Goal: Task Accomplishment & Management: Use online tool/utility

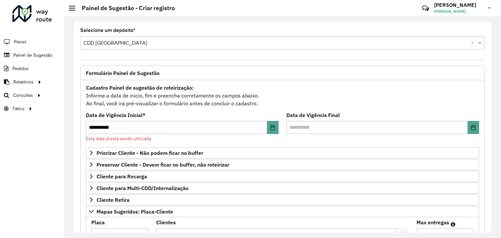
scroll to position [140, 0]
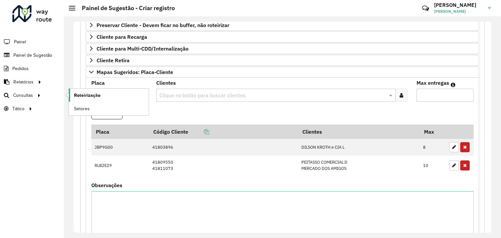
click at [78, 96] on span "Roteirização" at bounding box center [87, 95] width 26 height 7
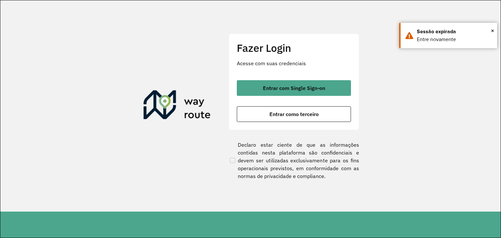
click at [283, 79] on div "Fazer Login Acesse com suas credenciais Entrar com Single Sign-on Entrar como t…" at bounding box center [294, 82] width 130 height 97
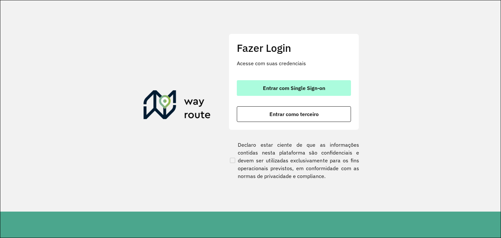
click at [284, 84] on button "Entrar com Single Sign-on" at bounding box center [294, 88] width 114 height 16
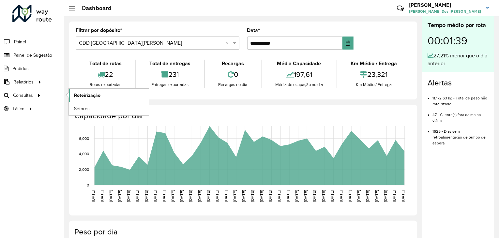
click at [73, 95] on link "Roteirização" at bounding box center [109, 95] width 80 height 13
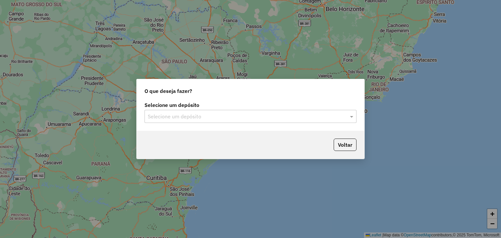
click at [214, 122] on div "Selecione um depósito" at bounding box center [250, 116] width 212 height 13
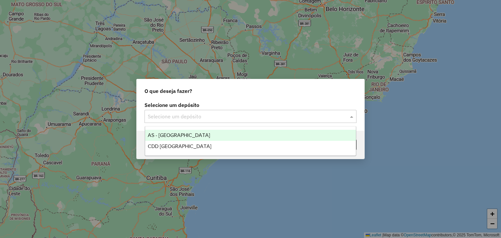
click at [204, 140] on div "AS - Santa Cruz do Sul" at bounding box center [250, 135] width 211 height 11
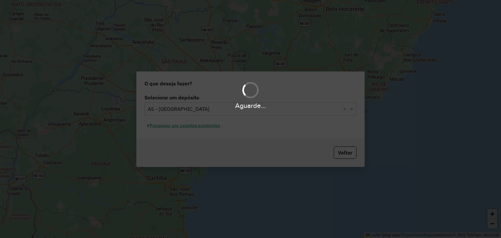
click at [223, 106] on div "Aguarde..." at bounding box center [250, 105] width 501 height 10
click at [222, 114] on div "Selecione um depósito × AS - Santa Cruz do Sul ×" at bounding box center [250, 108] width 212 height 13
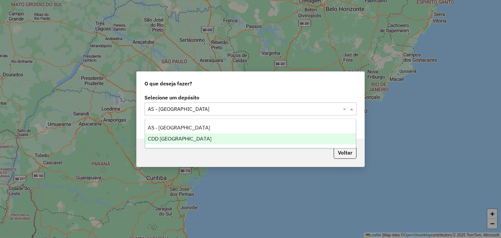
click at [213, 137] on div "CDD Santa Cruz do Sul" at bounding box center [250, 138] width 211 height 11
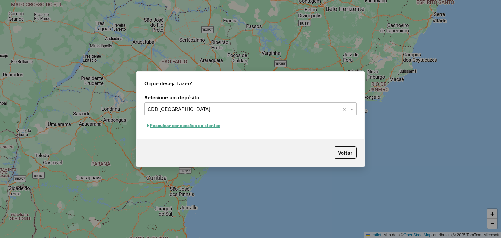
click at [190, 126] on button "Pesquisar por sessões existentes" at bounding box center [183, 126] width 79 height 10
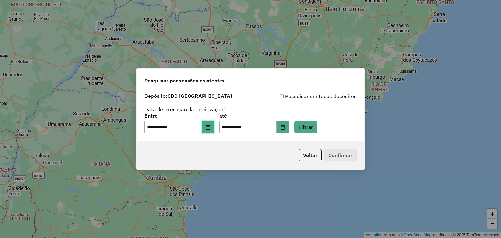
click at [209, 126] on button "Choose Date" at bounding box center [208, 127] width 12 height 13
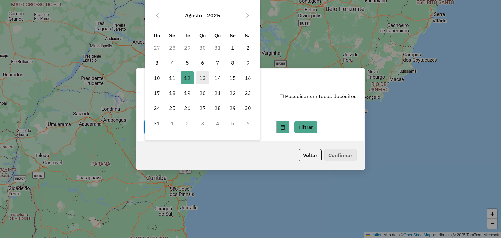
click at [198, 78] on span "13" at bounding box center [202, 77] width 13 height 13
type input "**********"
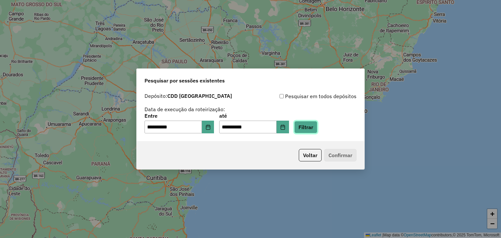
click at [313, 127] on button "Filtrar" at bounding box center [305, 127] width 23 height 12
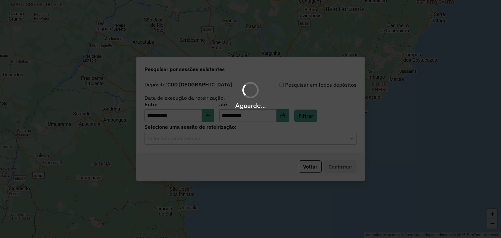
click at [183, 140] on input "text" at bounding box center [244, 139] width 192 height 8
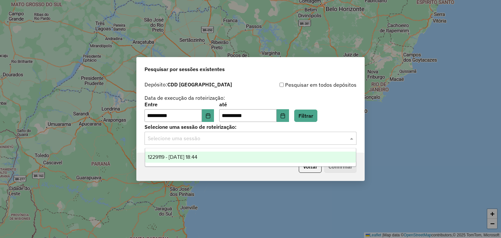
click at [188, 157] on span "1229119 - 13/08/2025 18:44" at bounding box center [173, 157] width 50 height 6
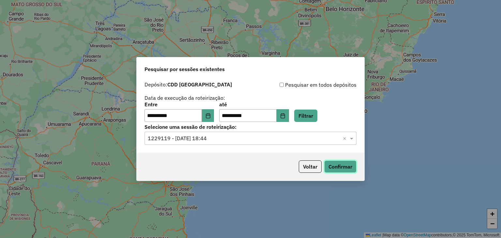
click at [331, 165] on button "Confirmar" at bounding box center [340, 166] width 32 height 12
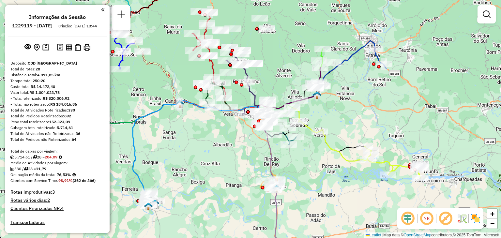
drag, startPoint x: 223, startPoint y: 130, endPoint x: 267, endPoint y: 154, distance: 50.2
click at [268, 154] on div "Janela de atendimento Grade de atendimento Capacidade Transportadoras Veículos …" at bounding box center [250, 119] width 501 height 238
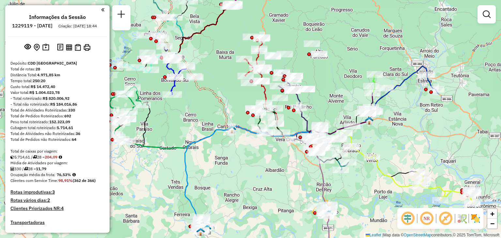
drag, startPoint x: 233, startPoint y: 151, endPoint x: 267, endPoint y: 164, distance: 36.3
click at [267, 164] on div "Janela de atendimento Grade de atendimento Capacidade Transportadoras Veículos …" at bounding box center [250, 119] width 501 height 238
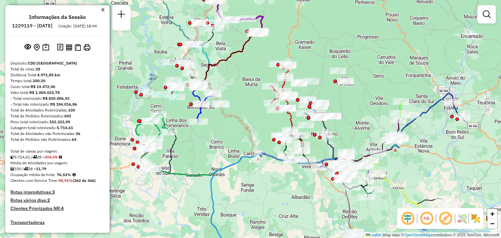
drag, startPoint x: 259, startPoint y: 130, endPoint x: 267, endPoint y: 148, distance: 19.4
click at [267, 148] on div "Janela de atendimento Grade de atendimento Capacidade Transportadoras Veículos …" at bounding box center [250, 119] width 501 height 238
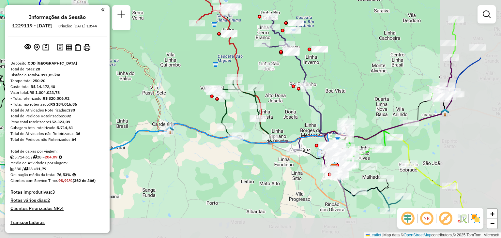
drag, startPoint x: 347, startPoint y: 190, endPoint x: 277, endPoint y: 145, distance: 83.0
click at [277, 145] on icon at bounding box center [206, 170] width 261 height 93
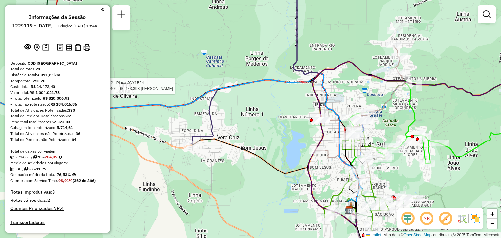
drag, startPoint x: 330, startPoint y: 145, endPoint x: 303, endPoint y: 145, distance: 27.1
click at [303, 145] on div "Rota 12 - Placa JCY1B24 41816466 - 60.143.398 DANIELE RAISSA ZAHN Janela de ate…" at bounding box center [250, 119] width 501 height 238
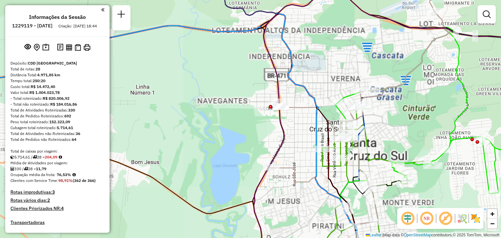
drag, startPoint x: 279, startPoint y: 107, endPoint x: 287, endPoint y: 119, distance: 14.3
click at [287, 119] on div "Rota 12 - Placa JCY1B24 41816466 - 60.143.398 DANIELE RAISSA ZAHN Janela de ate…" at bounding box center [250, 119] width 501 height 238
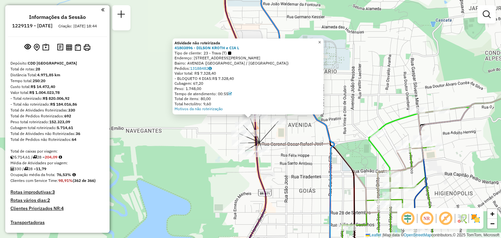
click at [321, 39] on span "×" at bounding box center [319, 42] width 3 height 6
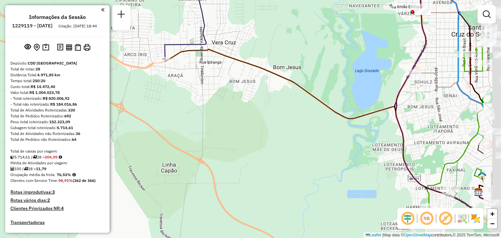
drag, startPoint x: 279, startPoint y: 120, endPoint x: 148, endPoint y: 86, distance: 135.1
click at [148, 86] on div "Janela de atendimento Grade de atendimento Capacidade Transportadoras Veículos …" at bounding box center [250, 119] width 501 height 238
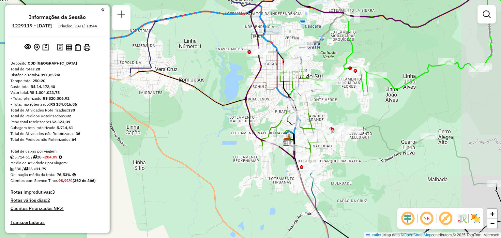
drag, startPoint x: 311, startPoint y: 111, endPoint x: 254, endPoint y: 110, distance: 57.7
click at [254, 110] on div "Janela de atendimento Grade de atendimento Capacidade Transportadoras Veículos …" at bounding box center [250, 119] width 501 height 238
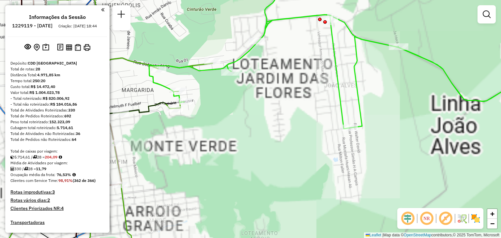
drag, startPoint x: 343, startPoint y: 93, endPoint x: 296, endPoint y: 127, distance: 57.5
click at [286, 120] on div "Janela de atendimento Grade de atendimento Capacidade Transportadoras Veículos …" at bounding box center [250, 119] width 501 height 238
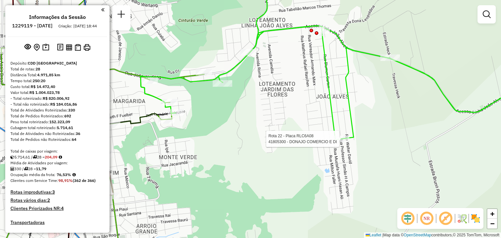
select select "**********"
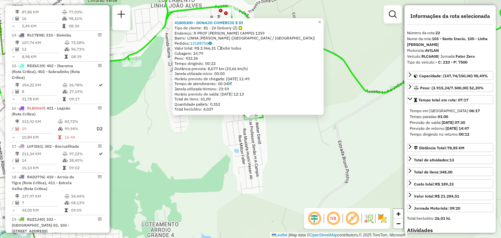
scroll to position [1020, 0]
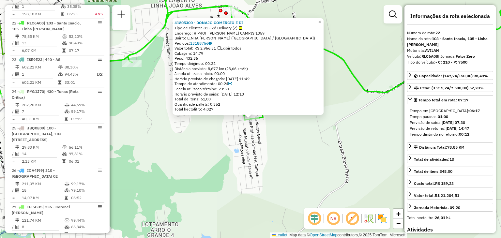
click at [321, 20] on span "×" at bounding box center [319, 22] width 3 height 6
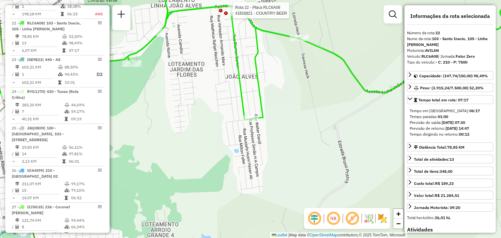
click at [226, 11] on div at bounding box center [226, 13] width 4 height 4
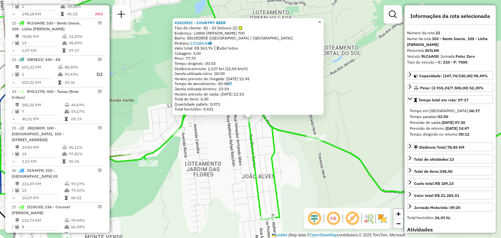
click at [321, 19] on span "×" at bounding box center [319, 22] width 3 height 6
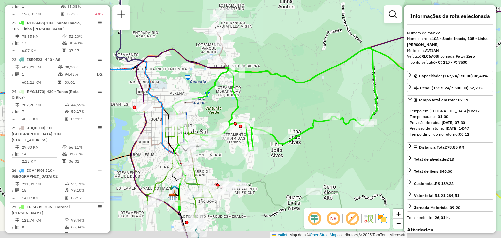
drag, startPoint x: 234, startPoint y: 182, endPoint x: 246, endPoint y: 160, distance: 24.8
click at [246, 160] on div "Janela de atendimento Grade de atendimento Capacidade Transportadoras Veículos …" at bounding box center [250, 119] width 501 height 238
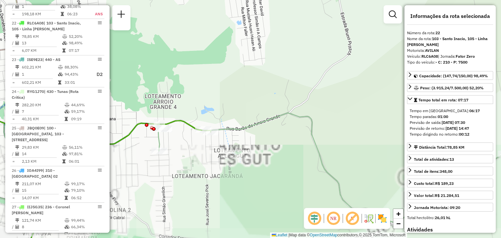
drag, startPoint x: 230, startPoint y: 180, endPoint x: 280, endPoint y: 171, distance: 51.7
click at [280, 171] on div "Janela de atendimento Grade de atendimento Capacidade Transportadoras Veículos …" at bounding box center [250, 119] width 501 height 238
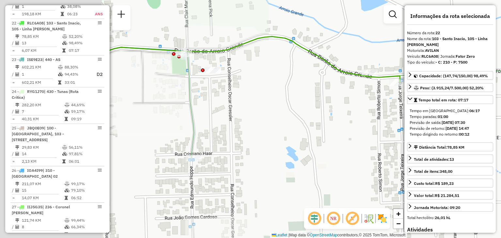
drag, startPoint x: 147, startPoint y: 48, endPoint x: 263, endPoint y: 87, distance: 123.1
click at [266, 88] on div "Janela de atendimento Grade de atendimento Capacidade Transportadoras Veículos …" at bounding box center [250, 119] width 501 height 238
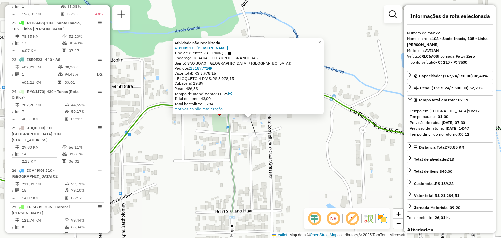
click at [321, 41] on span "×" at bounding box center [319, 42] width 3 height 6
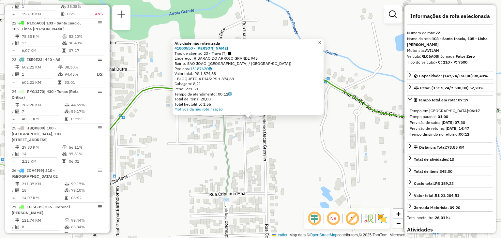
click at [321, 40] on span "×" at bounding box center [319, 43] width 3 height 6
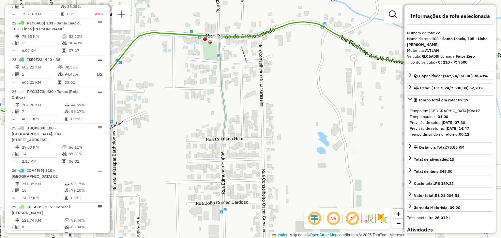
drag, startPoint x: 285, startPoint y: 140, endPoint x: 281, endPoint y: 86, distance: 53.6
click at [281, 86] on div "Janela de atendimento Grade de atendimento Capacidade Transportadoras Veículos …" at bounding box center [250, 119] width 501 height 238
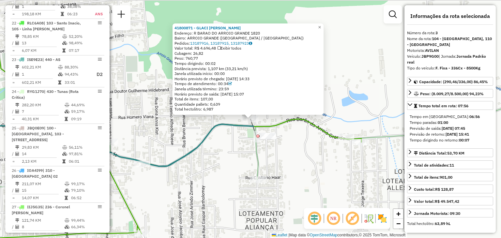
scroll to position [332, 0]
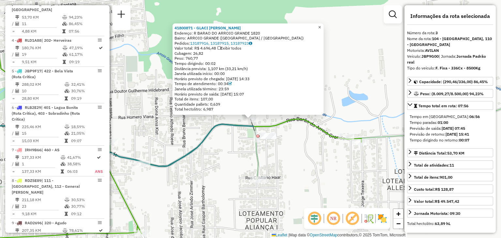
click at [321, 25] on span "×" at bounding box center [319, 27] width 3 height 6
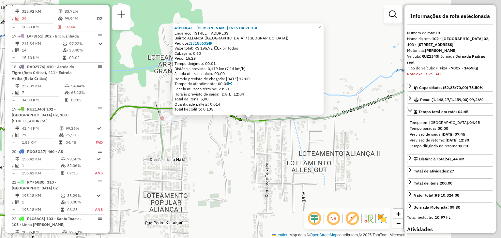
scroll to position [911, 0]
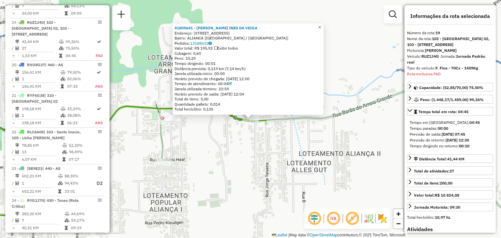
click at [321, 24] on span "×" at bounding box center [319, 27] width 3 height 6
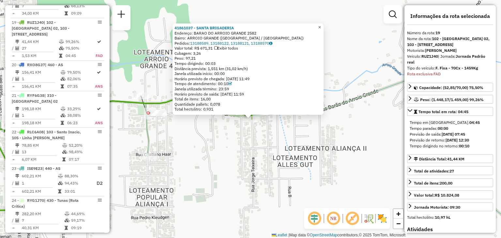
click at [322, 26] on link "×" at bounding box center [320, 27] width 8 height 8
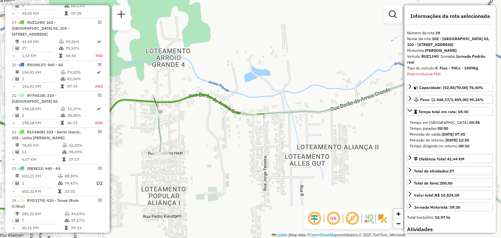
drag, startPoint x: 233, startPoint y: 133, endPoint x: 309, endPoint y: 128, distance: 76.5
click at [309, 128] on div "Janela de atendimento Grade de atendimento Capacidade Transportadoras Veículos …" at bounding box center [250, 119] width 501 height 238
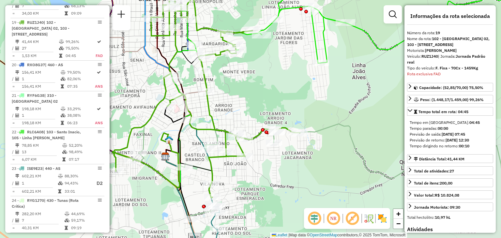
drag, startPoint x: 255, startPoint y: 169, endPoint x: 292, endPoint y: 104, distance: 74.3
click at [291, 106] on div "Janela de atendimento Grade de atendimento Capacidade Transportadoras Veículos …" at bounding box center [250, 119] width 501 height 238
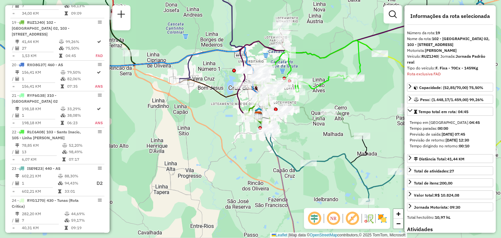
drag, startPoint x: 304, startPoint y: 122, endPoint x: 288, endPoint y: 142, distance: 25.4
click at [288, 142] on div "Janela de atendimento Grade de atendimento Capacidade Transportadoras Veículos …" at bounding box center [250, 119] width 501 height 238
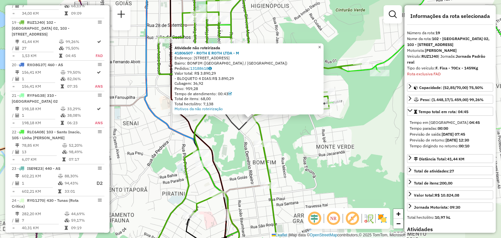
click at [321, 44] on span "×" at bounding box center [319, 47] width 3 height 6
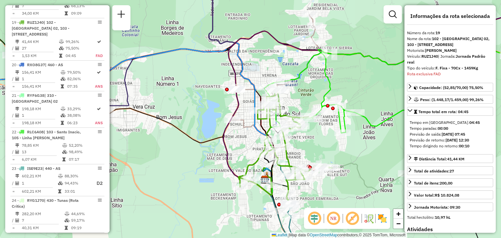
drag, startPoint x: 318, startPoint y: 67, endPoint x: 287, endPoint y: 117, distance: 58.8
click at [288, 116] on div "Janela de atendimento Grade de atendimento Capacidade Transportadoras Veículos …" at bounding box center [250, 119] width 501 height 238
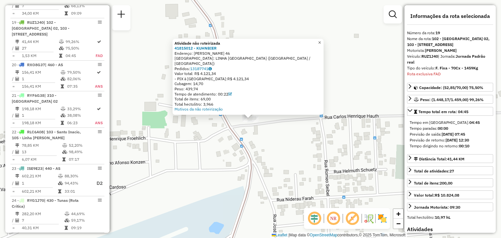
click at [321, 45] on span "×" at bounding box center [319, 43] width 3 height 6
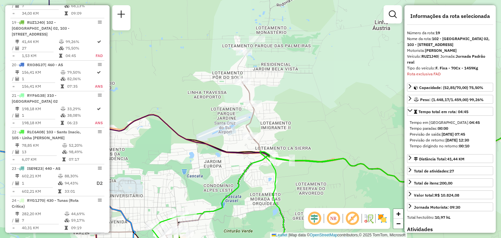
drag, startPoint x: 257, startPoint y: 86, endPoint x: 257, endPoint y: 104, distance: 17.9
click at [257, 104] on div "Janela de atendimento Grade de atendimento Capacidade Transportadoras Veículos …" at bounding box center [250, 119] width 501 height 238
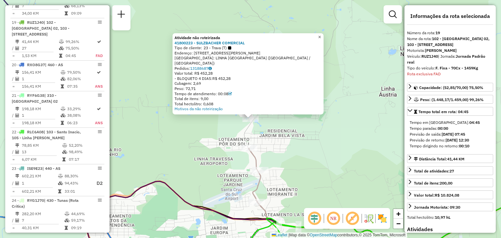
click at [321, 40] on span "×" at bounding box center [319, 37] width 3 height 6
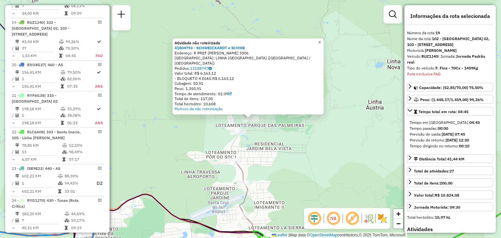
click at [321, 45] on span "×" at bounding box center [319, 42] width 3 height 6
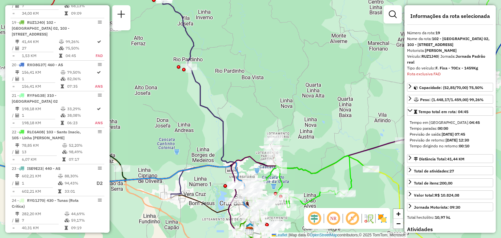
drag, startPoint x: 283, startPoint y: 158, endPoint x: 271, endPoint y: 108, distance: 52.0
click at [271, 108] on div "Janela de atendimento Grade de atendimento Capacidade Transportadoras Veículos …" at bounding box center [250, 119] width 501 height 238
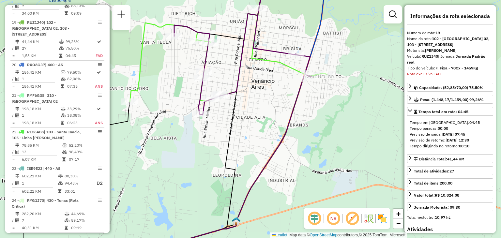
drag, startPoint x: 234, startPoint y: 93, endPoint x: 258, endPoint y: 96, distance: 24.3
click at [258, 96] on div "Rota 25 - Placa JBQ0E09 41807259 - POSTO WENZEL LTDA - Janela de atendimento Gr…" at bounding box center [250, 119] width 501 height 238
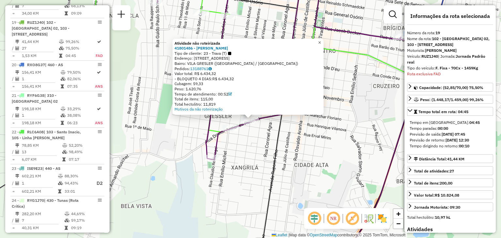
click at [323, 39] on link "×" at bounding box center [320, 43] width 8 height 8
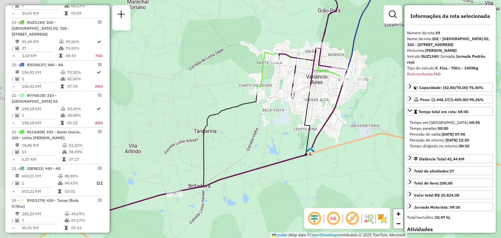
drag, startPoint x: 206, startPoint y: 166, endPoint x: 263, endPoint y: 106, distance: 83.5
click at [260, 111] on div "Janela de atendimento Grade de atendimento Capacidade Transportadoras Veículos …" at bounding box center [250, 119] width 501 height 238
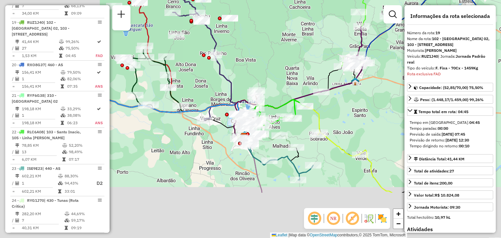
drag, startPoint x: 174, startPoint y: 178, endPoint x: 318, endPoint y: 89, distance: 169.0
click at [305, 99] on icon at bounding box center [274, 112] width 61 height 26
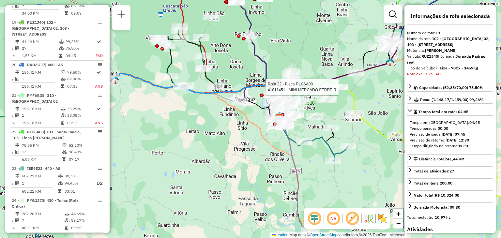
drag, startPoint x: 244, startPoint y: 103, endPoint x: 253, endPoint y: 107, distance: 9.1
click at [253, 106] on icon at bounding box center [259, 111] width 41 height 22
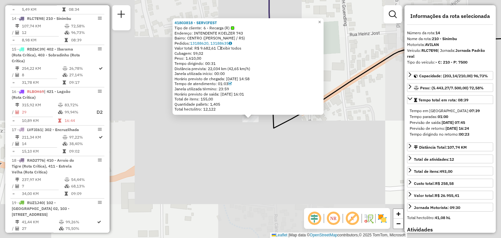
scroll to position [721, 0]
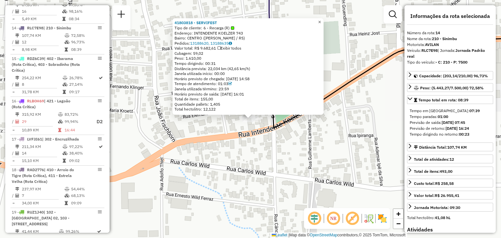
click at [321, 21] on span "×" at bounding box center [319, 22] width 3 height 6
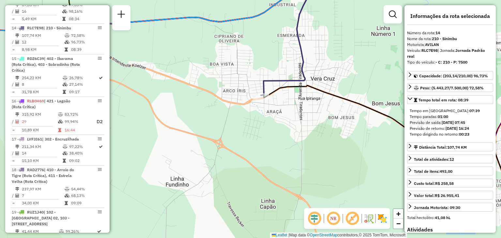
drag, startPoint x: 322, startPoint y: 82, endPoint x: 280, endPoint y: 103, distance: 46.2
click at [280, 102] on div "Janela de atendimento Grade de atendimento Capacidade Transportadoras Veículos …" at bounding box center [250, 119] width 501 height 238
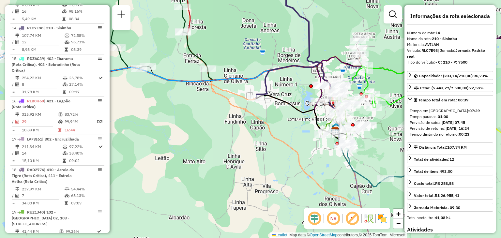
drag, startPoint x: 319, startPoint y: 89, endPoint x: 292, endPoint y: 89, distance: 27.7
click at [292, 89] on div "Janela de atendimento Grade de atendimento Capacidade Transportadoras Veículos …" at bounding box center [250, 119] width 501 height 238
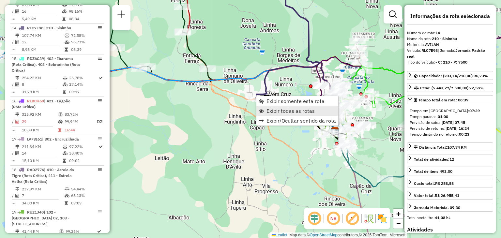
click at [275, 110] on span "Exibir todas as rotas" at bounding box center [290, 110] width 48 height 5
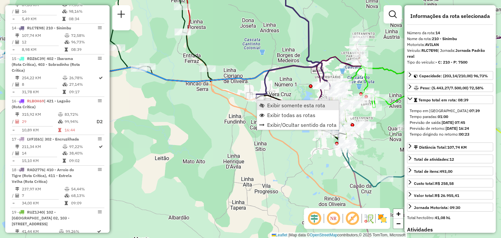
click at [271, 104] on span "Exibir somente esta rota" at bounding box center [296, 105] width 58 height 5
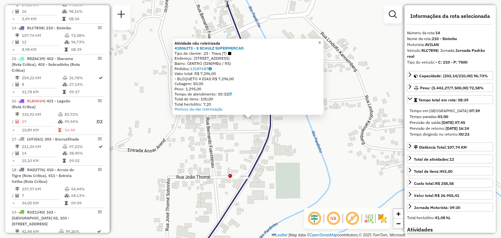
click at [323, 44] on link "×" at bounding box center [320, 43] width 8 height 8
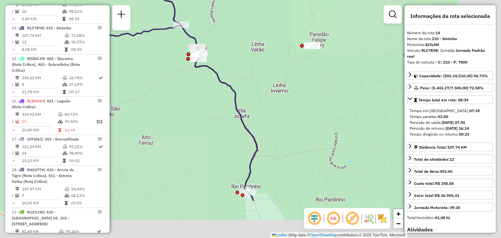
drag, startPoint x: 325, startPoint y: 157, endPoint x: 221, endPoint y: 100, distance: 118.0
click at [221, 95] on div "Janela de atendimento Grade de atendimento Capacidade Transportadoras Veículos …" at bounding box center [250, 119] width 501 height 238
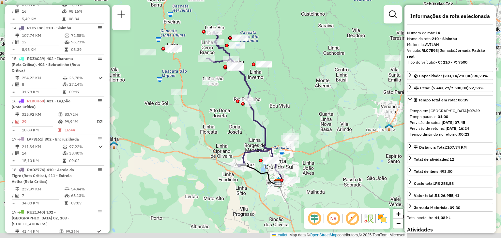
drag, startPoint x: 263, startPoint y: 164, endPoint x: 261, endPoint y: 118, distance: 46.0
click at [261, 118] on div "Janela de atendimento Grade de atendimento Capacidade Transportadoras Veículos …" at bounding box center [250, 119] width 501 height 238
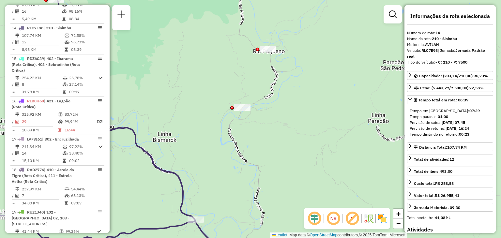
drag, startPoint x: 236, startPoint y: 69, endPoint x: 237, endPoint y: 84, distance: 14.4
click at [237, 84] on div "Janela de atendimento Grade de atendimento Capacidade Transportadoras Veículos …" at bounding box center [250, 119] width 501 height 238
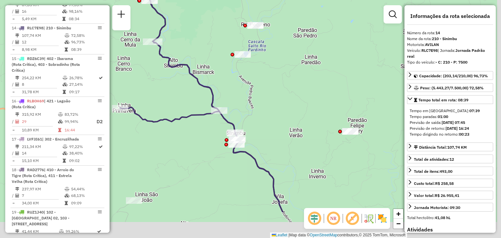
drag, startPoint x: 270, startPoint y: 129, endPoint x: 260, endPoint y: 76, distance: 54.2
click at [260, 76] on div "Janela de atendimento Grade de atendimento Capacidade Transportadoras Veículos …" at bounding box center [250, 119] width 501 height 238
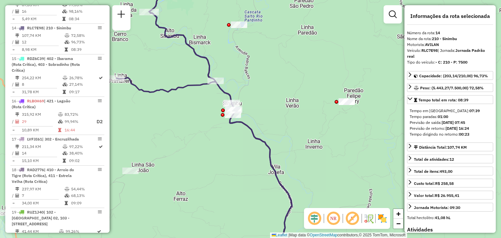
drag, startPoint x: 264, startPoint y: 118, endPoint x: 262, endPoint y: 92, distance: 26.2
click at [262, 92] on div "Janela de atendimento Grade de atendimento Capacidade Transportadoras Veículos …" at bounding box center [250, 119] width 501 height 238
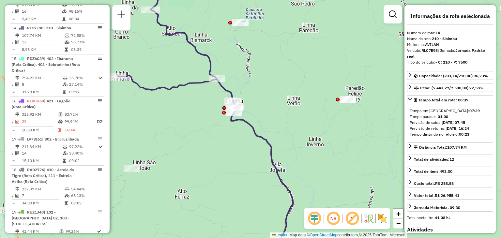
drag, startPoint x: 262, startPoint y: 114, endPoint x: 266, endPoint y: 93, distance: 21.6
click at [266, 93] on div "Janela de atendimento Grade de atendimento Capacidade Transportadoras Veículos …" at bounding box center [250, 119] width 501 height 238
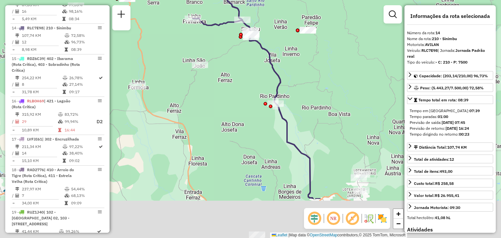
drag, startPoint x: 256, startPoint y: 167, endPoint x: 254, endPoint y: 117, distance: 49.9
click at [256, 117] on div "Janela de atendimento Grade de atendimento Capacidade Transportadoras Veículos …" at bounding box center [250, 119] width 501 height 238
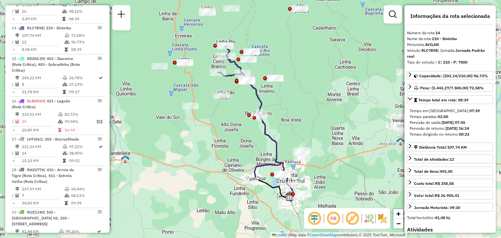
drag, startPoint x: 229, startPoint y: 126, endPoint x: 222, endPoint y: 135, distance: 11.6
click at [222, 135] on div "Janela de atendimento Grade de atendimento Capacidade Transportadoras Veículos …" at bounding box center [250, 119] width 501 height 238
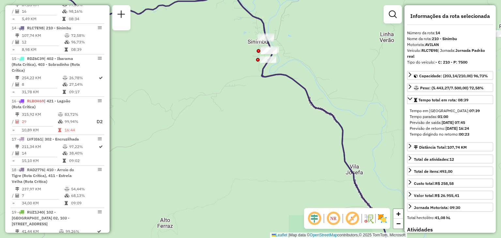
drag, startPoint x: 271, startPoint y: 72, endPoint x: 268, endPoint y: 86, distance: 14.6
click at [268, 86] on div "Janela de atendimento Grade de atendimento Capacidade Transportadoras Veículos …" at bounding box center [250, 119] width 501 height 238
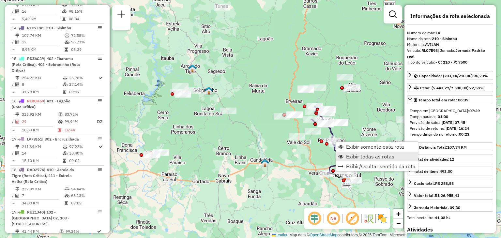
click at [352, 155] on span "Exibir todas as rotas" at bounding box center [370, 156] width 48 height 5
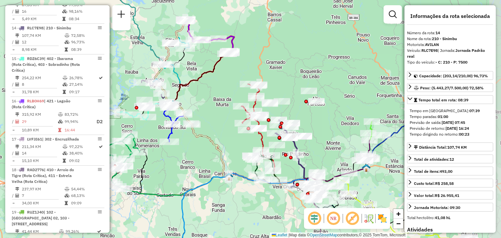
drag, startPoint x: 348, startPoint y: 138, endPoint x: 312, endPoint y: 151, distance: 38.4
click at [312, 151] on div "Janela de atendimento Grade de atendimento Capacidade Transportadoras Veículos …" at bounding box center [250, 119] width 501 height 238
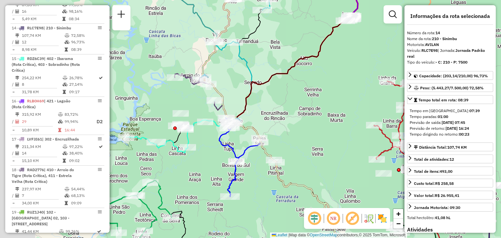
drag, startPoint x: 230, startPoint y: 118, endPoint x: 278, endPoint y: 119, distance: 48.3
click at [283, 119] on div "Janela de atendimento Grade de atendimento Capacidade Transportadoras Veículos …" at bounding box center [250, 119] width 501 height 238
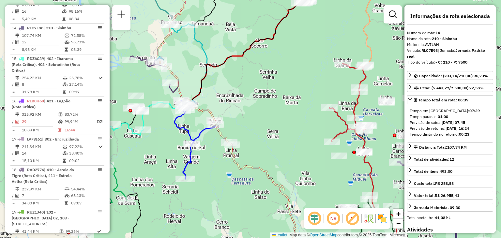
drag, startPoint x: 313, startPoint y: 153, endPoint x: 220, endPoint y: 127, distance: 96.7
click at [221, 128] on div "Janela de atendimento Grade de atendimento Capacidade Transportadoras Veículos …" at bounding box center [250, 119] width 501 height 238
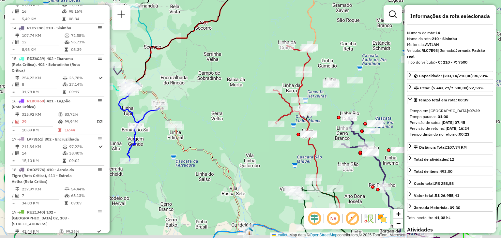
drag, startPoint x: 287, startPoint y: 170, endPoint x: 203, endPoint y: 133, distance: 91.7
click at [203, 133] on div "Janela de atendimento Grade de atendimento Capacidade Transportadoras Veículos …" at bounding box center [250, 119] width 501 height 238
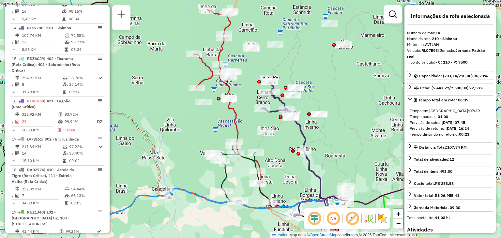
drag, startPoint x: 292, startPoint y: 156, endPoint x: 275, endPoint y: 147, distance: 19.7
click at [277, 148] on div "Janela de atendimento Grade de atendimento Capacidade Transportadoras Veículos …" at bounding box center [250, 119] width 501 height 238
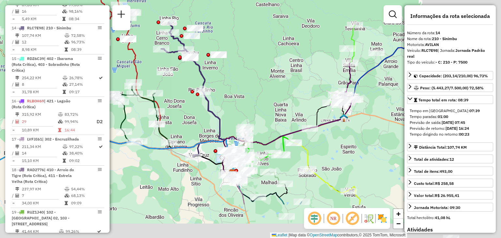
drag, startPoint x: 291, startPoint y: 169, endPoint x: 171, endPoint y: 93, distance: 141.9
click at [171, 94] on div "Janela de atendimento Grade de atendimento Capacidade Transportadoras Veículos …" at bounding box center [250, 119] width 501 height 238
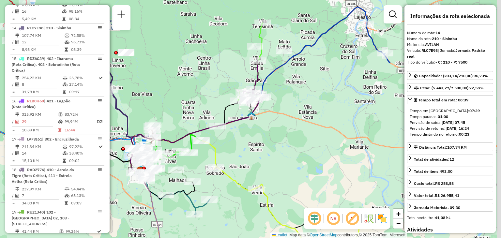
drag, startPoint x: 289, startPoint y: 127, endPoint x: 244, endPoint y: 126, distance: 45.0
click at [233, 141] on div "Janela de atendimento Grade de atendimento Capacidade Transportadoras Veículos …" at bounding box center [250, 119] width 501 height 238
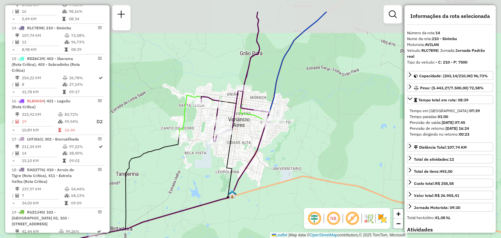
drag, startPoint x: 235, startPoint y: 82, endPoint x: 239, endPoint y: 118, distance: 35.8
click at [239, 118] on div "Janela de atendimento Grade de atendimento Capacidade Transportadoras Veículos …" at bounding box center [250, 119] width 501 height 238
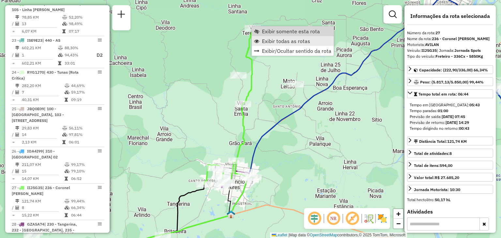
scroll to position [1180, 0]
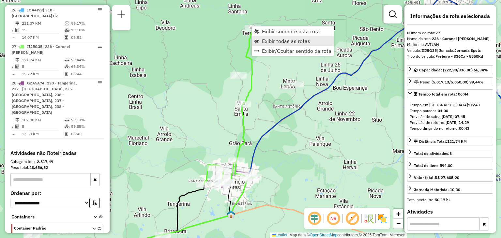
click at [266, 40] on span "Exibir todas as rotas" at bounding box center [286, 40] width 48 height 5
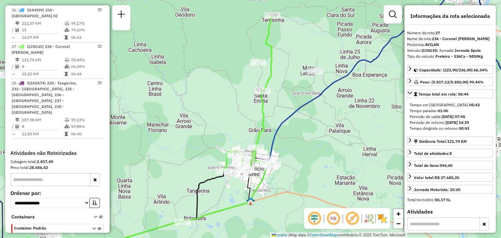
drag, startPoint x: 273, startPoint y: 80, endPoint x: 278, endPoint y: 86, distance: 7.4
click at [278, 86] on div "Janela de atendimento Grade de atendimento Capacidade Transportadoras Veículos …" at bounding box center [250, 119] width 501 height 238
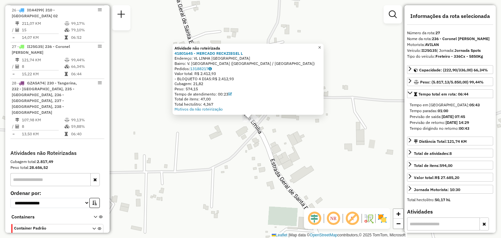
drag, startPoint x: 322, startPoint y: 46, endPoint x: 320, endPoint y: 49, distance: 4.2
click at [321, 46] on span "×" at bounding box center [319, 48] width 3 height 6
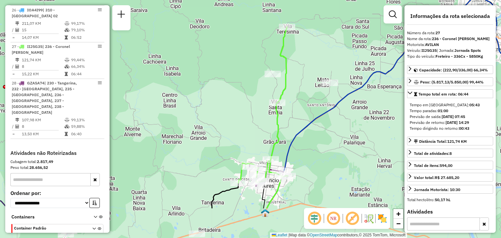
drag, startPoint x: 295, startPoint y: 148, endPoint x: 296, endPoint y: 102, distance: 46.3
click at [297, 95] on div "Janela de atendimento Grade de atendimento Capacidade Transportadoras Veículos …" at bounding box center [250, 119] width 501 height 238
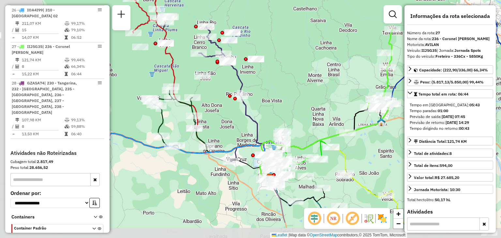
drag, startPoint x: 196, startPoint y: 146, endPoint x: 301, endPoint y: 108, distance: 111.9
click at [301, 108] on div "Janela de atendimento Grade de atendimento Capacidade Transportadoras Veículos …" at bounding box center [250, 119] width 501 height 238
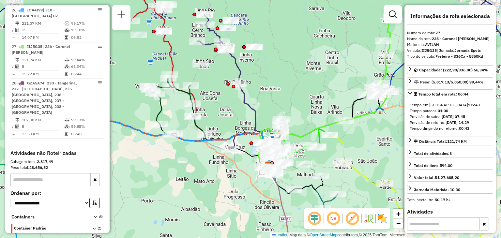
drag, startPoint x: 304, startPoint y: 128, endPoint x: 287, endPoint y: 97, distance: 35.5
click at [287, 97] on div "Janela de atendimento Grade de atendimento Capacidade Transportadoras Veículos …" at bounding box center [250, 119] width 501 height 238
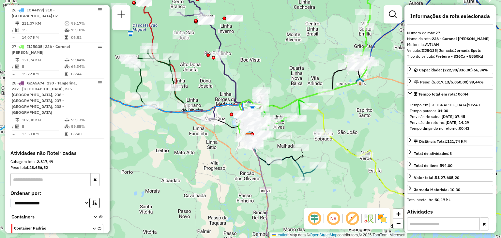
drag, startPoint x: 348, startPoint y: 135, endPoint x: 314, endPoint y: 111, distance: 40.9
click at [314, 111] on div "Janela de atendimento Grade de atendimento Capacidade Transportadoras Veículos …" at bounding box center [250, 119] width 501 height 238
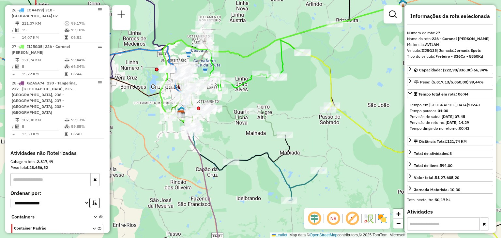
drag, startPoint x: 261, startPoint y: 111, endPoint x: 326, endPoint y: 95, distance: 67.5
click at [326, 95] on div "Janela de atendimento Grade de atendimento Capacidade Transportadoras Veículos …" at bounding box center [250, 119] width 501 height 238
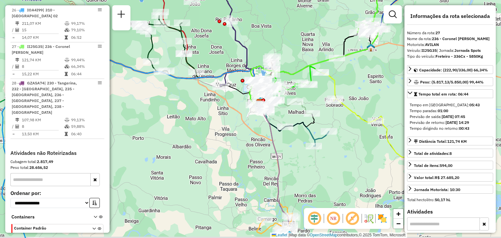
drag, startPoint x: 320, startPoint y: 169, endPoint x: 275, endPoint y: 67, distance: 111.0
click at [276, 67] on div "Janela de atendimento Grade de atendimento Capacidade Transportadoras Veículos …" at bounding box center [250, 119] width 501 height 238
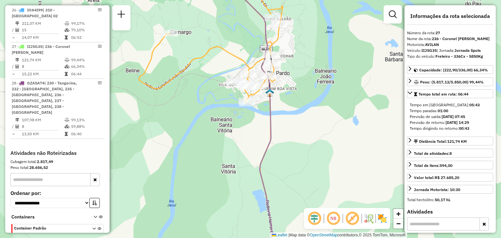
drag, startPoint x: 225, startPoint y: 120, endPoint x: 248, endPoint y: 140, distance: 30.1
click at [248, 140] on div "Janela de atendimento Grade de atendimento Capacidade Transportadoras Veículos …" at bounding box center [250, 119] width 501 height 238
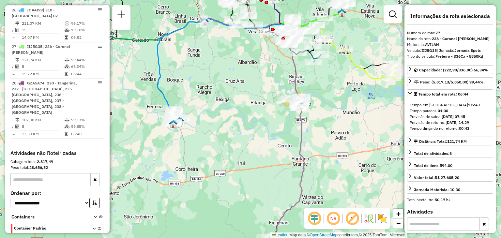
drag, startPoint x: 317, startPoint y: 89, endPoint x: 302, endPoint y: 114, distance: 28.8
click at [303, 113] on div "Janela de atendimento Grade de atendimento Capacidade Transportadoras Veículos …" at bounding box center [250, 119] width 501 height 238
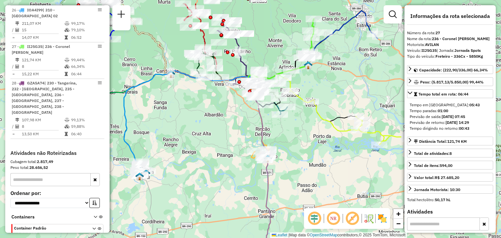
drag, startPoint x: 325, startPoint y: 105, endPoint x: 316, endPoint y: 123, distance: 20.6
click at [316, 123] on icon at bounding box center [351, 119] width 122 height 57
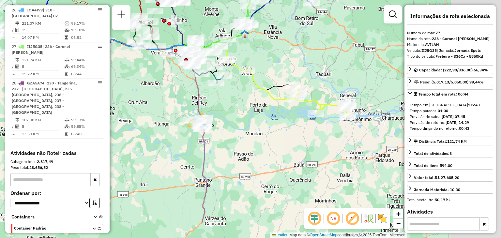
drag, startPoint x: 352, startPoint y: 158, endPoint x: 292, endPoint y: 118, distance: 71.6
click at [292, 118] on div "Janela de atendimento Grade de atendimento Capacidade Transportadoras Veículos …" at bounding box center [250, 119] width 501 height 238
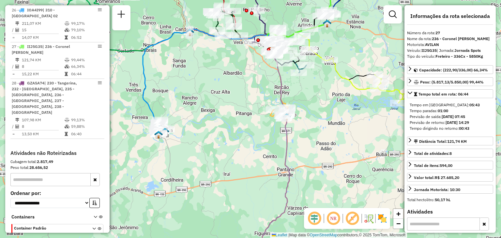
drag, startPoint x: 240, startPoint y: 128, endPoint x: 333, endPoint y: 114, distance: 93.7
click at [333, 114] on div "Janela de atendimento Grade de atendimento Capacidade Transportadoras Veículos …" at bounding box center [250, 119] width 501 height 238
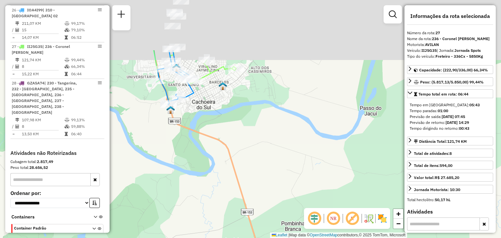
drag, startPoint x: 179, startPoint y: 66, endPoint x: 200, endPoint y: 145, distance: 82.3
click at [200, 145] on div "Janela de atendimento Grade de atendimento Capacidade Transportadoras Veículos …" at bounding box center [250, 119] width 501 height 238
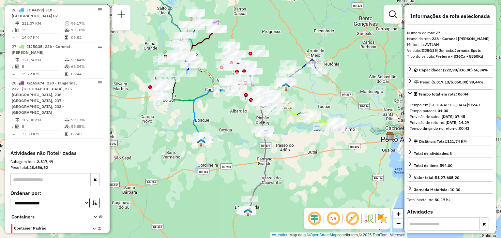
drag, startPoint x: 176, startPoint y: 85, endPoint x: 196, endPoint y: 111, distance: 32.5
click at [196, 111] on div "Janela de atendimento Grade de atendimento Capacidade Transportadoras Veículos …" at bounding box center [250, 119] width 501 height 238
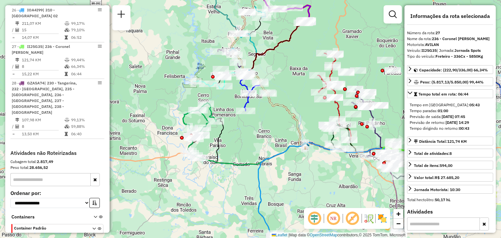
drag, startPoint x: 179, startPoint y: 155, endPoint x: 238, endPoint y: 134, distance: 63.0
click at [238, 134] on div "Janela de atendimento Grade de atendimento Capacidade Transportadoras Veículos …" at bounding box center [250, 119] width 501 height 238
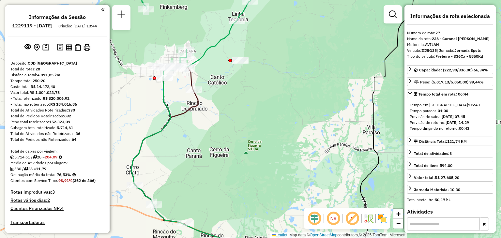
select select "**********"
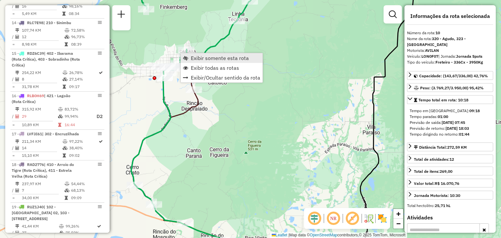
scroll to position [575, 0]
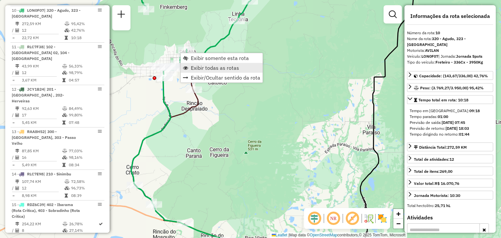
click at [196, 65] on span "Exibir todas as rotas" at bounding box center [215, 67] width 48 height 5
click at [196, 56] on span "Exibir somente esta rota" at bounding box center [223, 57] width 58 height 5
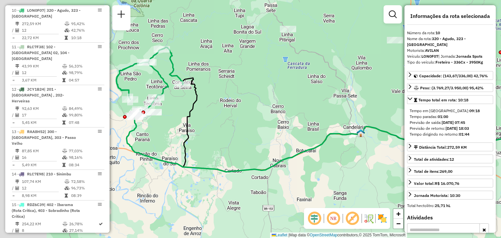
drag, startPoint x: 231, startPoint y: 118, endPoint x: 353, endPoint y: 106, distance: 123.1
click at [353, 106] on div "Janela de atendimento Grade de atendimento Capacidade Transportadoras Veículos …" at bounding box center [250, 119] width 501 height 238
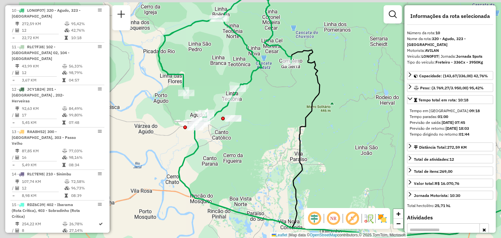
drag, startPoint x: 155, startPoint y: 120, endPoint x: 201, endPoint y: 131, distance: 47.0
click at [201, 130] on div at bounding box center [195, 127] width 16 height 7
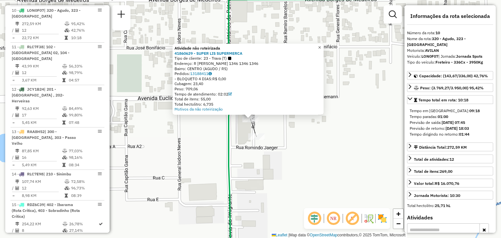
click at [323, 49] on link "×" at bounding box center [320, 48] width 8 height 8
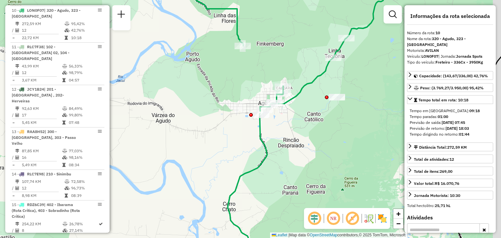
drag, startPoint x: 285, startPoint y: 122, endPoint x: 224, endPoint y: 118, distance: 61.4
click at [224, 118] on div "Janela de atendimento Grade de atendimento Capacidade Transportadoras Veículos …" at bounding box center [250, 119] width 501 height 238
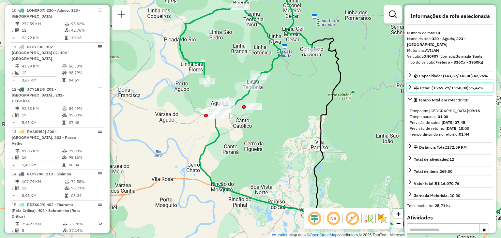
click at [425, 85] on span "Peso: (3.769,27/3.950,00) 95,42%" at bounding box center [452, 87] width 64 height 5
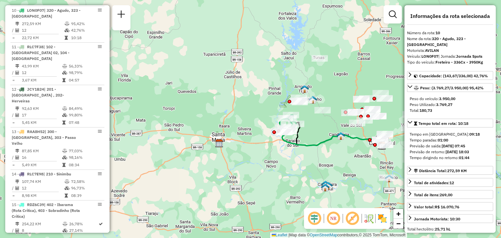
drag, startPoint x: 334, startPoint y: 142, endPoint x: 296, endPoint y: 136, distance: 38.3
click at [296, 136] on div "Janela de atendimento Grade de atendimento Capacidade Transportadoras Veículos …" at bounding box center [250, 119] width 501 height 238
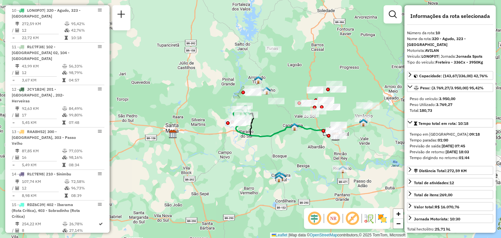
drag, startPoint x: 323, startPoint y: 165, endPoint x: 271, endPoint y: 133, distance: 61.4
click at [274, 135] on div "Janela de atendimento Grade de atendimento Capacidade Transportadoras Veículos …" at bounding box center [250, 119] width 501 height 238
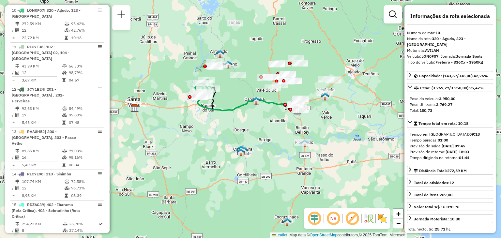
drag, startPoint x: 246, startPoint y: 120, endPoint x: 273, endPoint y: 134, distance: 30.9
click at [273, 134] on div "Janela de atendimento Grade de atendimento Capacidade Transportadoras Veículos …" at bounding box center [250, 119] width 501 height 238
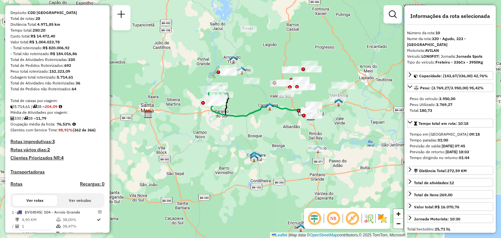
scroll to position [0, 0]
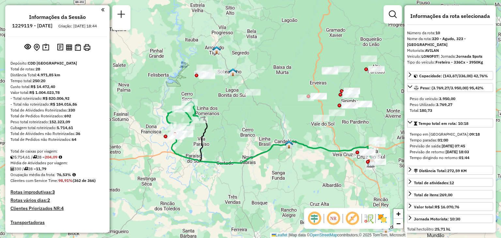
drag, startPoint x: 232, startPoint y: 60, endPoint x: 232, endPoint y: 82, distance: 22.2
click at [232, 82] on div "Janela de atendimento Grade de atendimento Capacidade Transportadoras Veículos …" at bounding box center [250, 119] width 501 height 238
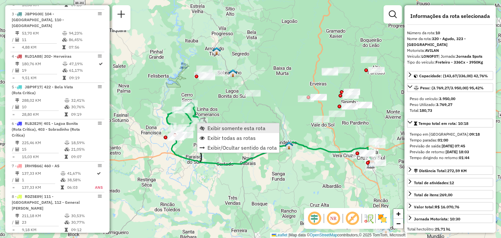
scroll to position [575, 0]
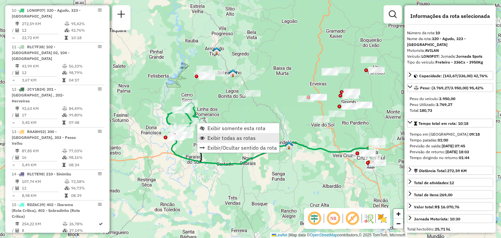
click at [211, 136] on span "Exibir todas as rotas" at bounding box center [231, 137] width 48 height 5
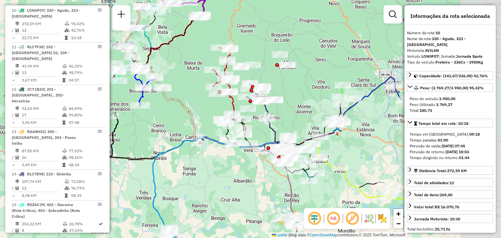
drag, startPoint x: 274, startPoint y: 133, endPoint x: 165, endPoint y: 130, distance: 109.0
click at [166, 130] on div "Janela de atendimento Grade de atendimento Capacidade Transportadoras Veículos …" at bounding box center [250, 119] width 501 height 238
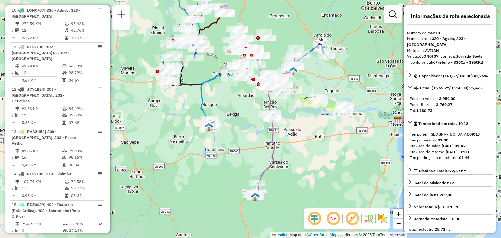
drag, startPoint x: 187, startPoint y: 151, endPoint x: 235, endPoint y: 97, distance: 72.1
click at [235, 97] on div "Janela de atendimento Grade de atendimento Capacidade Transportadoras Veículos …" at bounding box center [250, 119] width 501 height 238
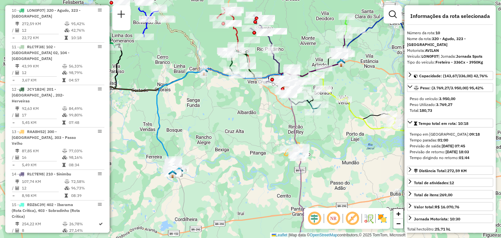
drag, startPoint x: 262, startPoint y: 114, endPoint x: 234, endPoint y: 166, distance: 59.1
click at [236, 167] on div "Janela de atendimento Grade de atendimento Capacidade Transportadoras Veículos …" at bounding box center [250, 119] width 501 height 238
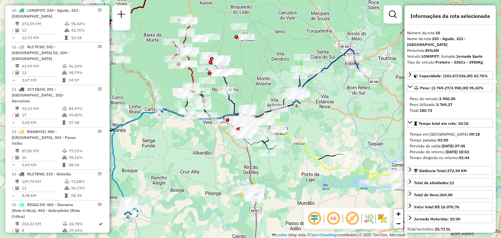
drag, startPoint x: 350, startPoint y: 102, endPoint x: 321, endPoint y: 120, distance: 33.9
click at [321, 120] on div "Janela de atendimento Grade de atendimento Capacidade Transportadoras Veículos …" at bounding box center [250, 119] width 501 height 238
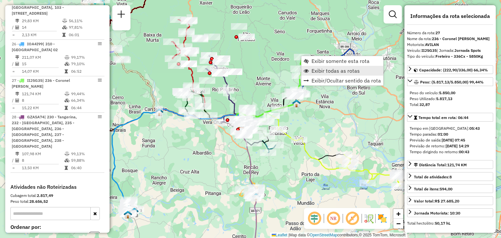
scroll to position [1180, 0]
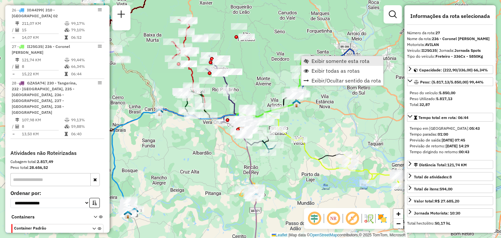
click at [319, 62] on span "Exibir somente esta rota" at bounding box center [340, 60] width 58 height 5
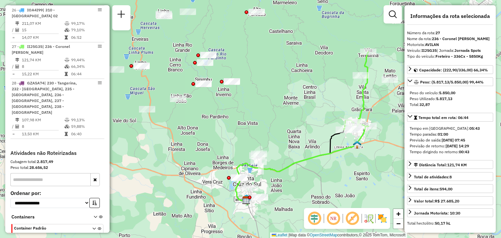
drag, startPoint x: 252, startPoint y: 92, endPoint x: 305, endPoint y: 102, distance: 53.5
click at [305, 102] on div "Janela de atendimento Grade de atendimento Capacidade Transportadoras Veículos …" at bounding box center [250, 119] width 501 height 238
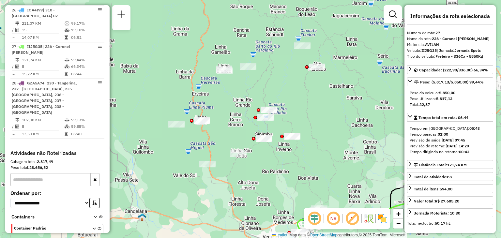
drag, startPoint x: 264, startPoint y: 69, endPoint x: 323, endPoint y: 123, distance: 80.1
click at [323, 123] on div "Janela de atendimento Grade de atendimento Capacidade Transportadoras Veículos …" at bounding box center [250, 119] width 501 height 238
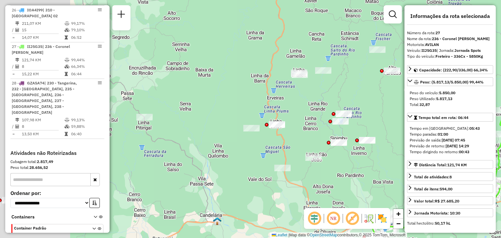
drag, startPoint x: 295, startPoint y: 94, endPoint x: 371, endPoint y: 97, distance: 76.0
click at [371, 97] on div "Janela de atendimento Grade de atendimento Capacidade Transportadoras Veículos …" at bounding box center [250, 119] width 501 height 238
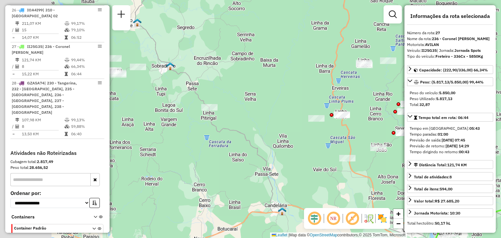
drag, startPoint x: 191, startPoint y: 145, endPoint x: 329, endPoint y: 128, distance: 138.9
click at [329, 128] on div "Janela de atendimento Grade de atendimento Capacidade Transportadoras Veículos …" at bounding box center [250, 119] width 501 height 238
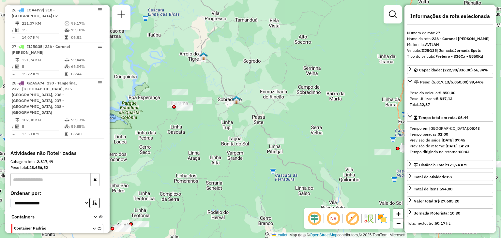
drag, startPoint x: 223, startPoint y: 68, endPoint x: 217, endPoint y: 124, distance: 56.7
click at [217, 125] on div "Janela de atendimento Grade de atendimento Capacidade Transportadoras Veículos …" at bounding box center [250, 119] width 501 height 238
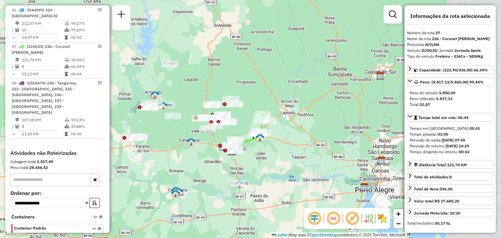
drag, startPoint x: 242, startPoint y: 149, endPoint x: 183, endPoint y: 129, distance: 62.8
click at [183, 129] on div "Janela de atendimento Grade de atendimento Capacidade Transportadoras Veículos …" at bounding box center [250, 119] width 501 height 238
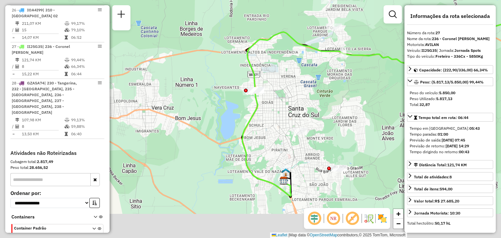
drag, startPoint x: 220, startPoint y: 142, endPoint x: 338, endPoint y: 91, distance: 128.4
click at [341, 89] on div "Janela de atendimento Grade de atendimento Capacidade Transportadoras Veículos …" at bounding box center [250, 119] width 501 height 238
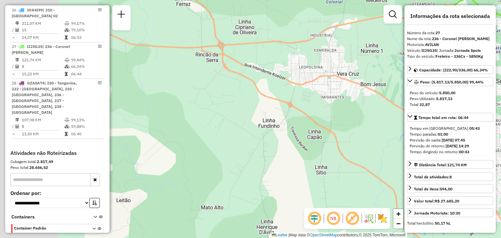
drag, startPoint x: 236, startPoint y: 119, endPoint x: 374, endPoint y: 110, distance: 138.2
click at [375, 110] on div "Janela de atendimento Grade de atendimento Capacidade Transportadoras Veículos …" at bounding box center [250, 119] width 501 height 238
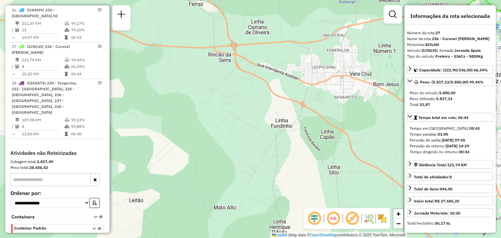
drag, startPoint x: 304, startPoint y: 127, endPoint x: 309, endPoint y: 127, distance: 5.5
click at [309, 127] on div "Janela de atendimento Grade de atendimento Capacidade Transportadoras Veículos …" at bounding box center [250, 119] width 501 height 238
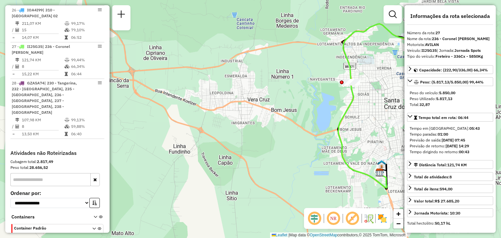
drag, startPoint x: 343, startPoint y: 113, endPoint x: 142, endPoint y: 153, distance: 204.8
click at [142, 153] on div "Janela de atendimento Grade de atendimento Capacidade Transportadoras Veículos …" at bounding box center [250, 119] width 501 height 238
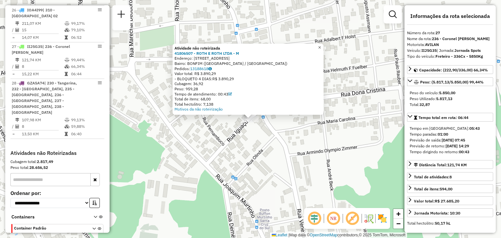
click at [321, 45] on span "×" at bounding box center [319, 48] width 3 height 6
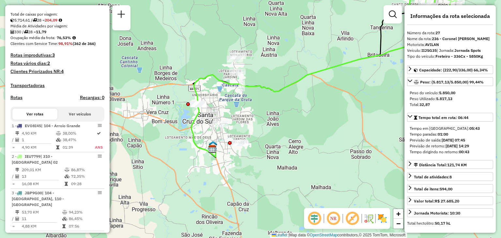
scroll to position [7, 0]
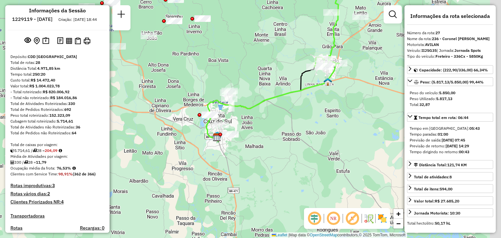
drag, startPoint x: 316, startPoint y: 102, endPoint x: 292, endPoint y: 109, distance: 25.0
click at [291, 111] on div "Janela de atendimento Grade de atendimento Capacidade Transportadoras Veículos …" at bounding box center [250, 119] width 501 height 238
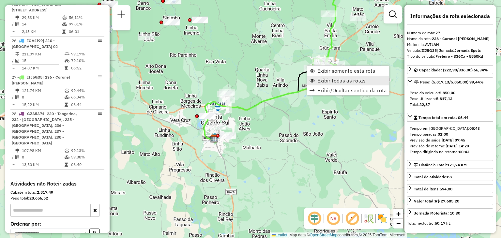
scroll to position [1180, 0]
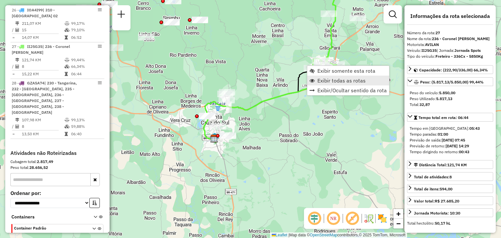
click at [328, 78] on span "Exibir todas as rotas" at bounding box center [341, 80] width 48 height 5
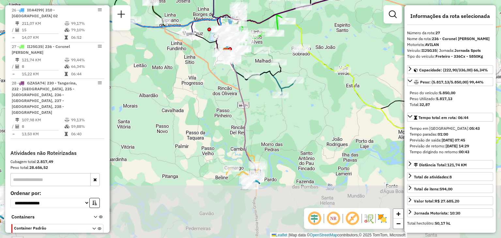
drag, startPoint x: 221, startPoint y: 191, endPoint x: 230, endPoint y: 100, distance: 92.0
click at [231, 101] on div "Janela de atendimento Grade de atendimento Capacidade Transportadoras Veículos …" at bounding box center [250, 119] width 501 height 238
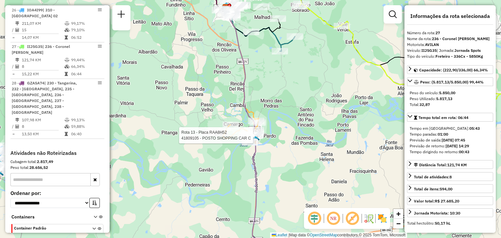
drag, startPoint x: 273, startPoint y: 86, endPoint x: 274, endPoint y: 111, distance: 25.1
click at [274, 111] on div "Rota 13 - Placa RAA8H52 41809105 - POSTO SHOPPING CAR C Janela de atendimento G…" at bounding box center [250, 119] width 501 height 238
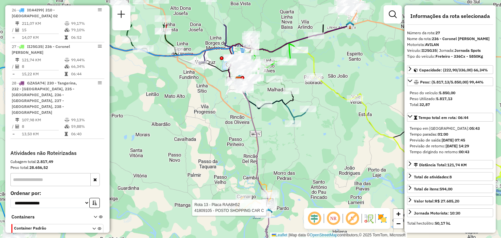
drag, startPoint x: 263, startPoint y: 71, endPoint x: 274, endPoint y: 130, distance: 60.3
click at [274, 130] on div "Rota 13 - Placa RAA8H52 41809105 - POSTO SHOPPING CAR C Janela de atendimento G…" at bounding box center [250, 119] width 501 height 238
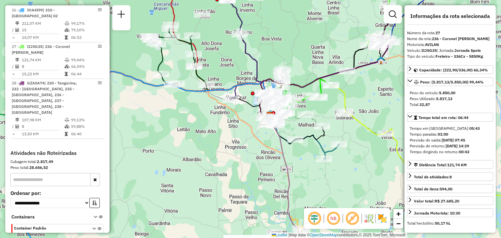
drag, startPoint x: 263, startPoint y: 101, endPoint x: 101, endPoint y: 120, distance: 163.8
click at [299, 129] on div "Rota 13 - Placa RAA8H52 41809105 - POSTO SHOPPING CAR C Janela de atendimento G…" at bounding box center [250, 119] width 501 height 238
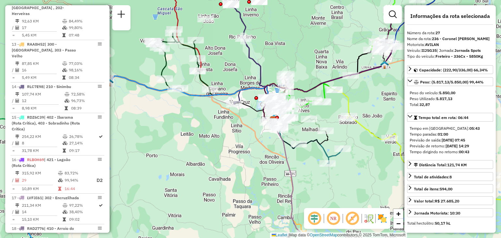
scroll to position [659, 0]
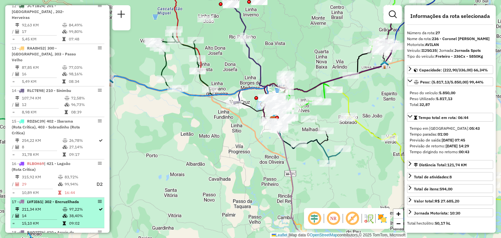
click at [55, 199] on span "| 302 - Encruzilhada" at bounding box center [60, 201] width 37 height 5
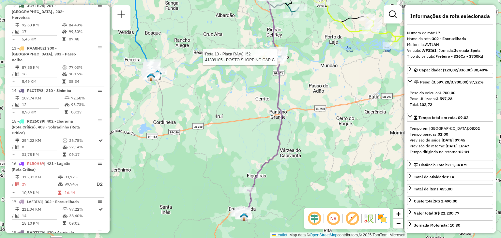
drag, startPoint x: 260, startPoint y: 182, endPoint x: 289, endPoint y: 129, distance: 60.7
click at [289, 129] on div "Rota 13 - Placa RAA8H52 41809105 - POSTO SHOPPING CAR C Janela de atendimento G…" at bounding box center [250, 119] width 501 height 238
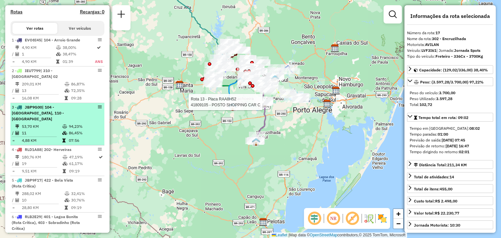
scroll to position [202, 0]
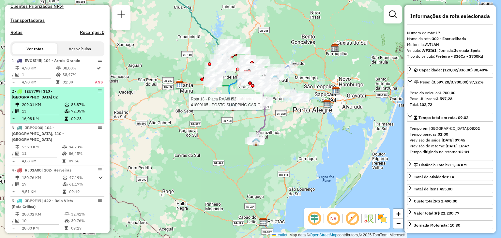
click at [55, 112] on li "2 - IEU7799 | 310 - [GEOGRAPHIC_DATA] 02 209,01 KM 86,87% / 13 72,35% = 16,08 K…" at bounding box center [57, 105] width 94 height 37
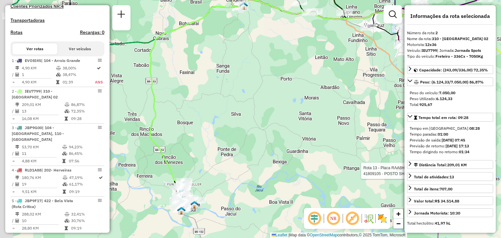
drag, startPoint x: 192, startPoint y: 182, endPoint x: 276, endPoint y: 122, distance: 103.4
click at [276, 122] on div "Rota 13 - Placa RAA8H52 41809105 - POSTO SHOPPING CAR C Janela de atendimento G…" at bounding box center [250, 119] width 501 height 238
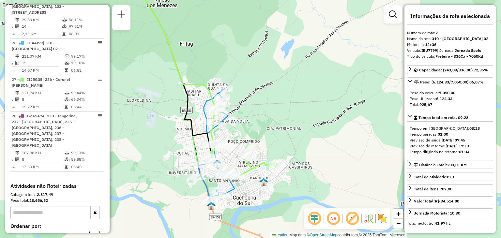
scroll to position [1148, 0]
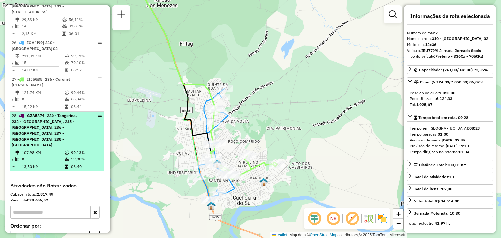
click at [51, 117] on span "| 230 - Tangerina, 232 - [GEOGRAPHIC_DATA], 235 - [GEOGRAPHIC_DATA], 236 - [GEO…" at bounding box center [44, 130] width 65 height 34
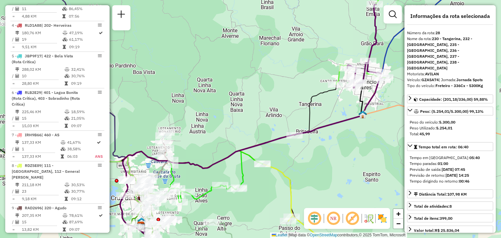
scroll to position [0, 0]
